Goal: Information Seeking & Learning: Learn about a topic

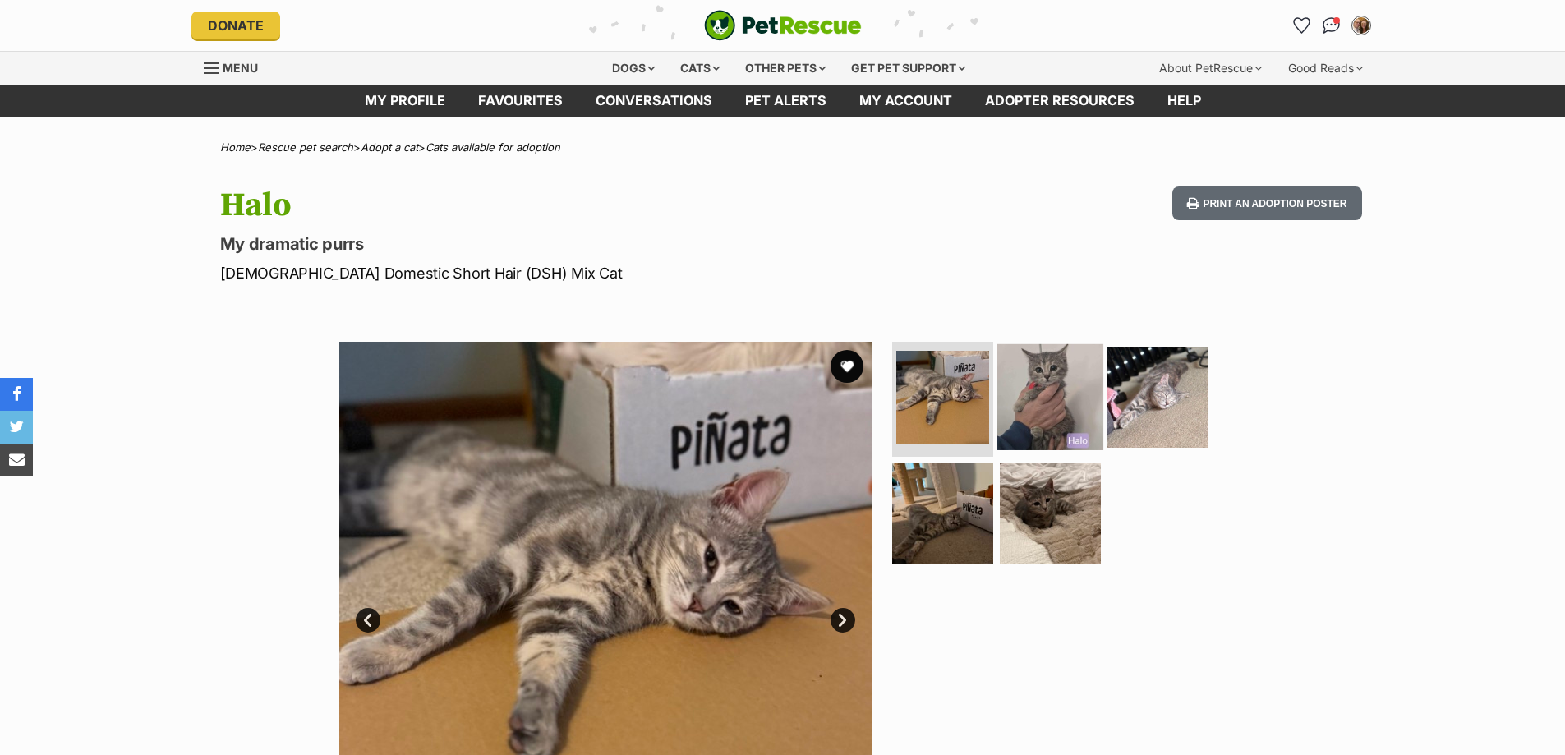
click at [1078, 425] on img at bounding box center [1050, 397] width 106 height 106
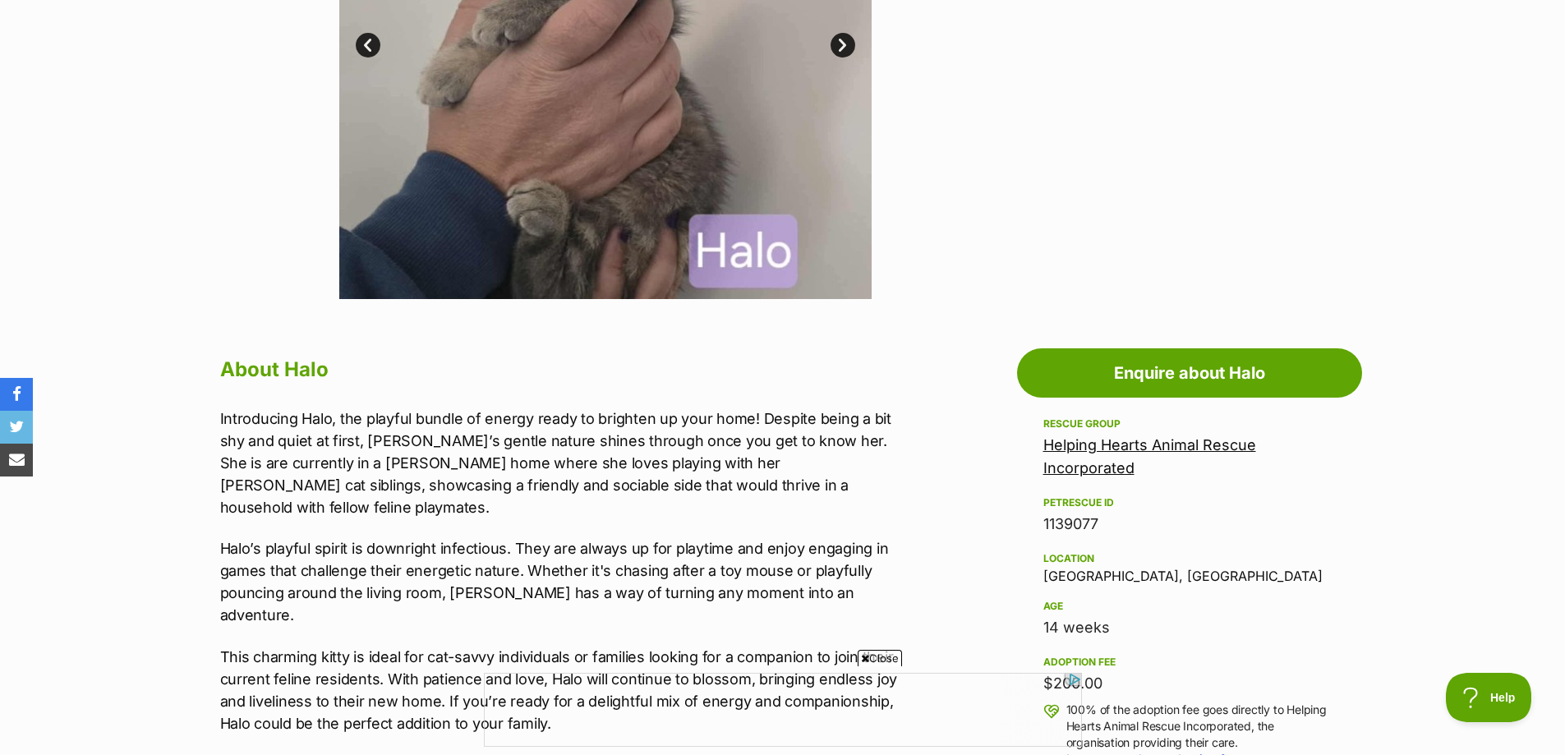
click at [892, 660] on span "Close" at bounding box center [880, 658] width 44 height 16
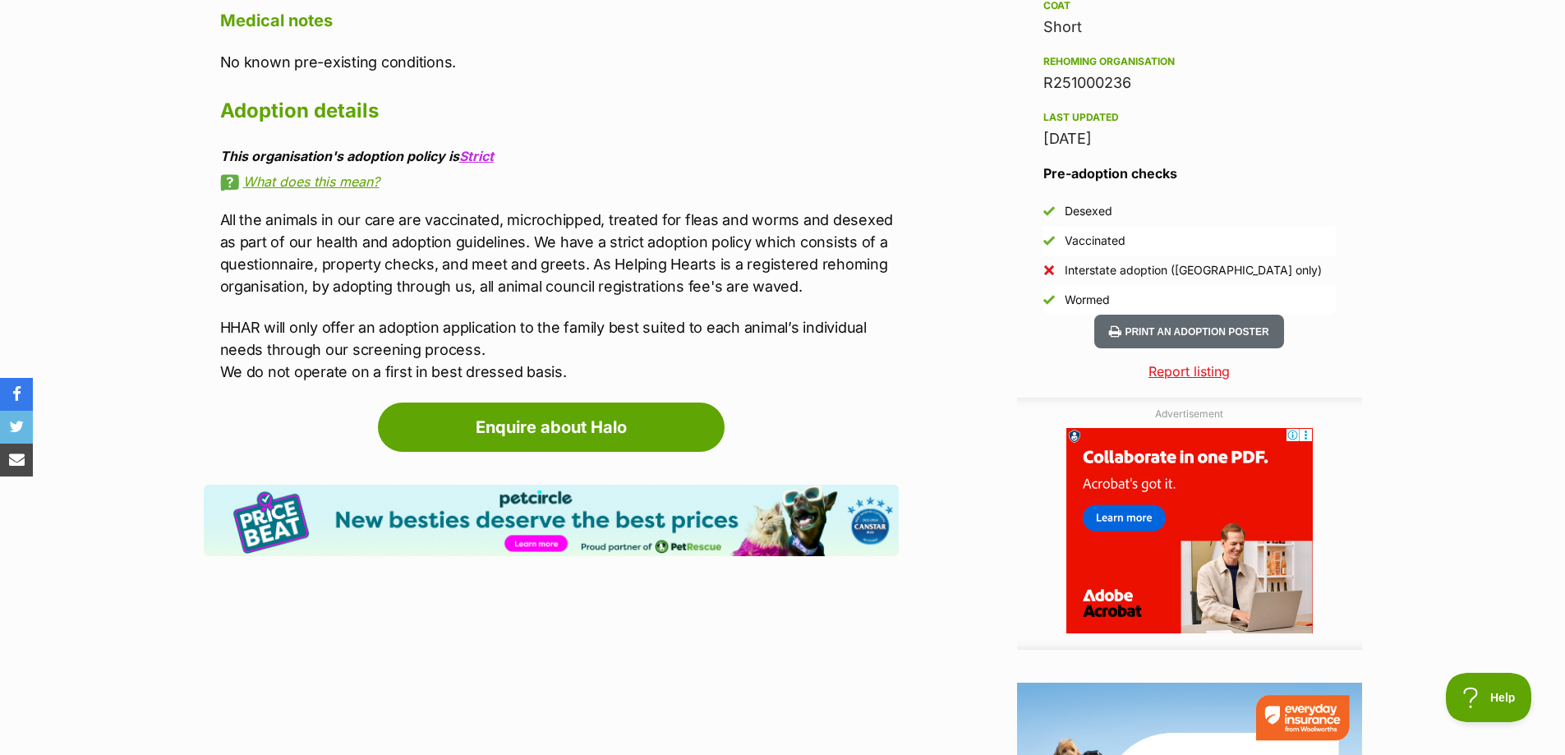
scroll to position [1397, 0]
